Goal: Use online tool/utility: Use online tool/utility

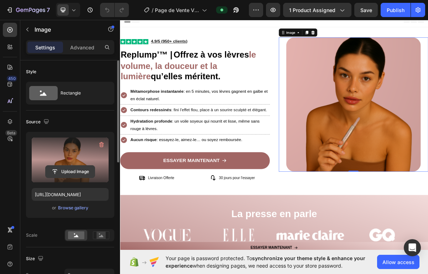
click at [64, 173] on input "file" at bounding box center [70, 172] width 49 height 12
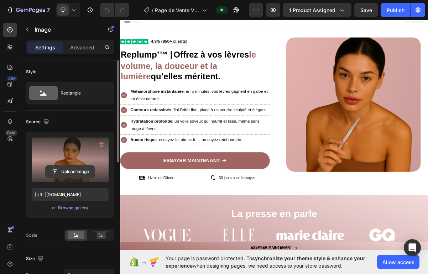
click at [77, 172] on input "file" at bounding box center [70, 172] width 49 height 12
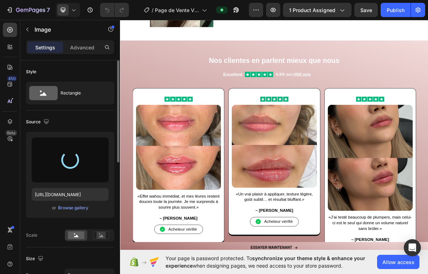
scroll to position [325, 0]
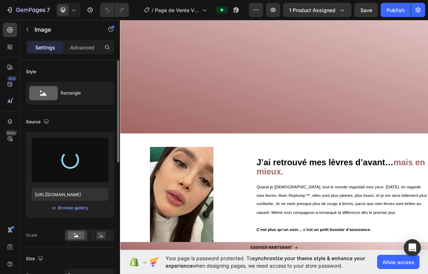
type input "[URL][DOMAIN_NAME]"
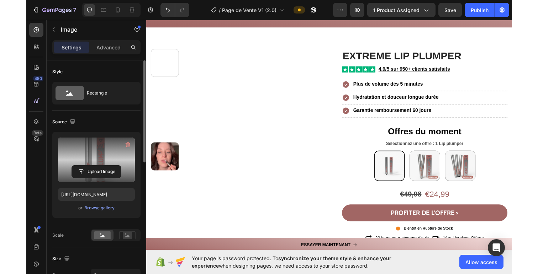
scroll to position [1010, 0]
